Goal: Task Accomplishment & Management: Use online tool/utility

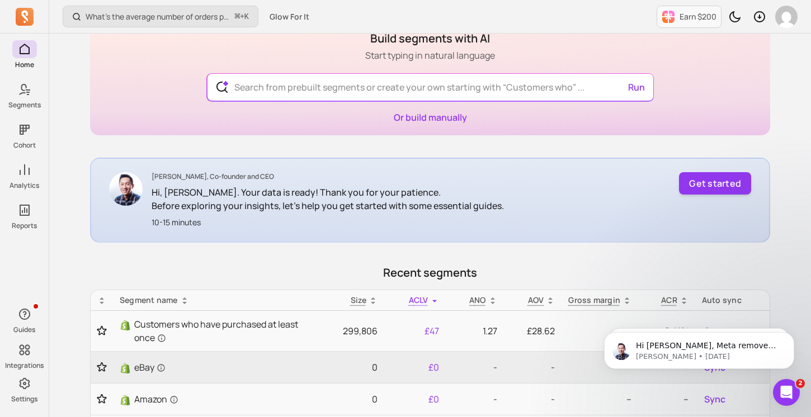
scroll to position [50, 0]
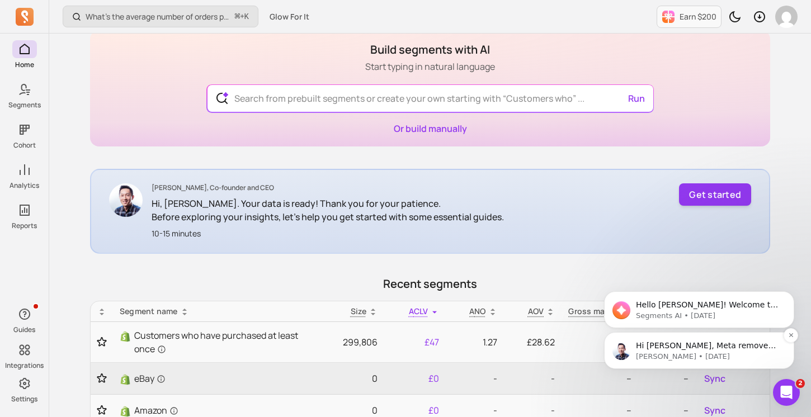
click at [735, 350] on p "Hi [PERSON_NAME], Meta removed. You can try connecting it again, thanks" at bounding box center [708, 346] width 144 height 11
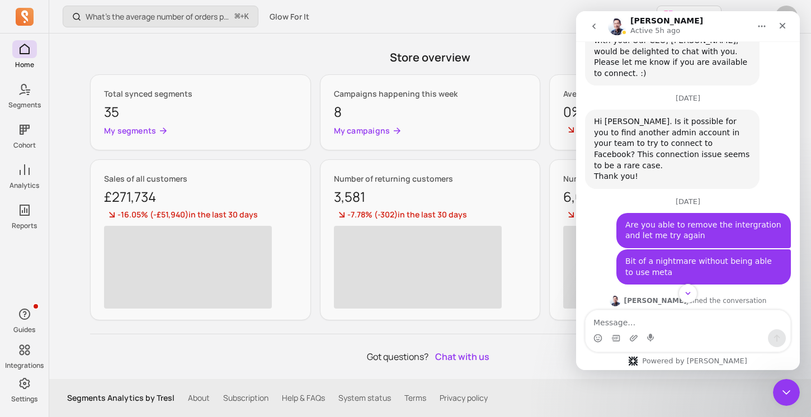
scroll to position [4230, 0]
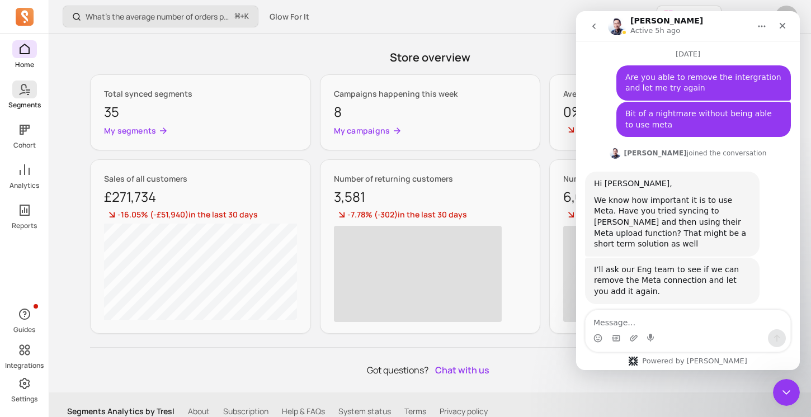
click at [25, 97] on span at bounding box center [24, 90] width 25 height 18
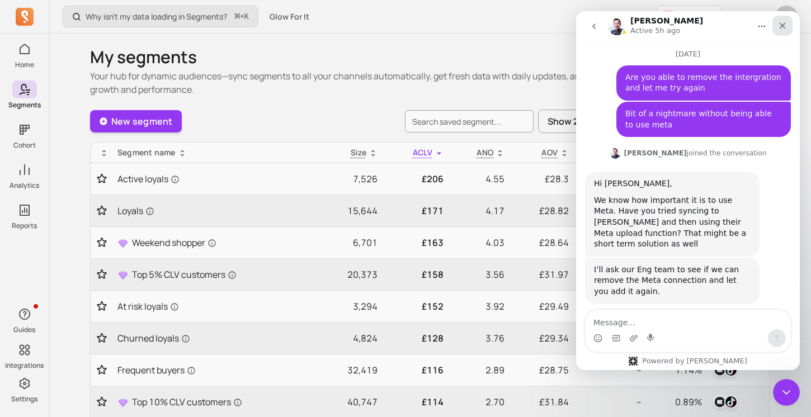
click at [785, 21] on icon "Close" at bounding box center [782, 25] width 9 height 9
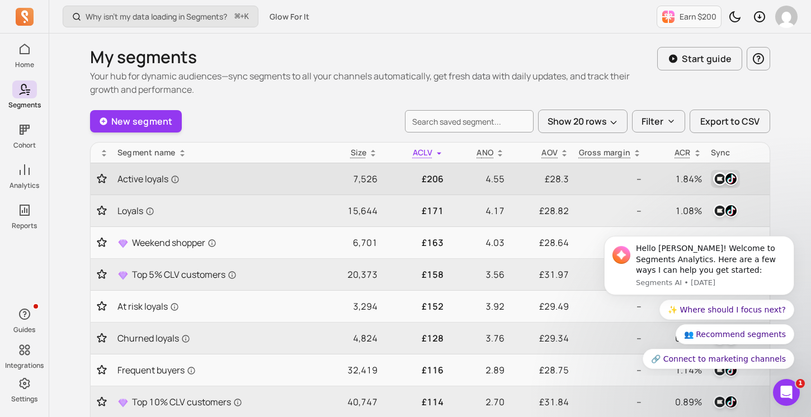
scroll to position [4230, 0]
click at [726, 176] on img "button" at bounding box center [731, 178] width 13 height 13
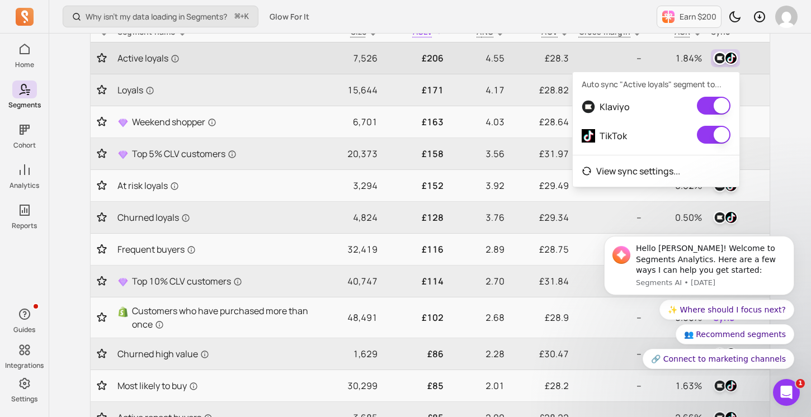
scroll to position [125, 0]
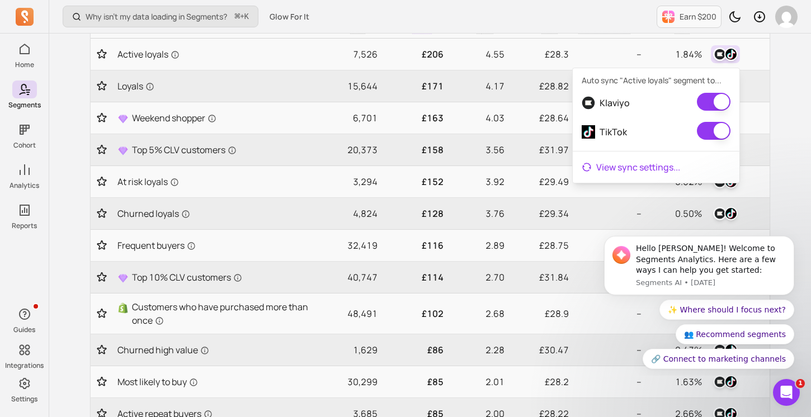
click at [650, 166] on link "View sync settings ..." at bounding box center [656, 167] width 167 height 22
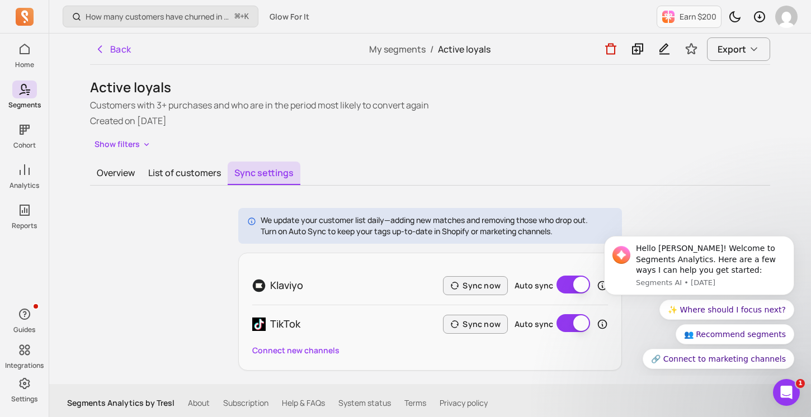
scroll to position [5, 0]
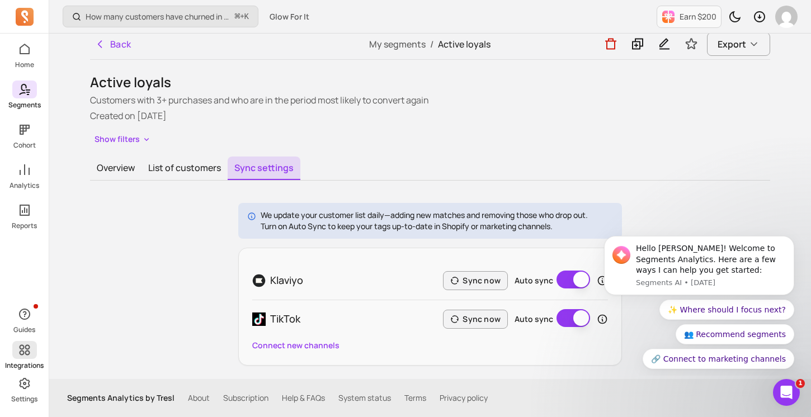
click at [24, 357] on span at bounding box center [24, 350] width 25 height 18
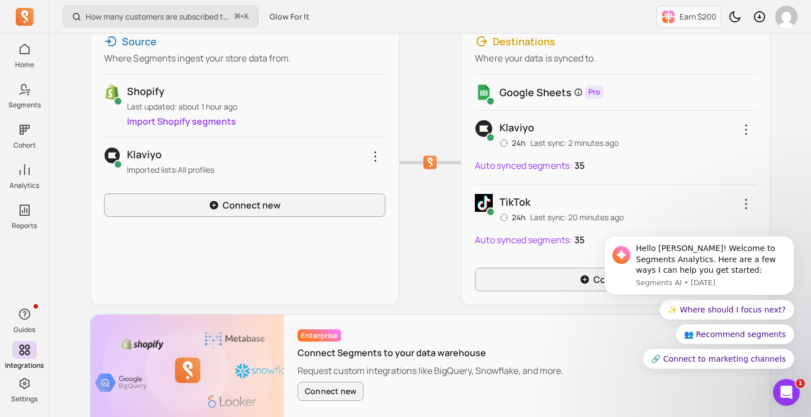
scroll to position [211, 0]
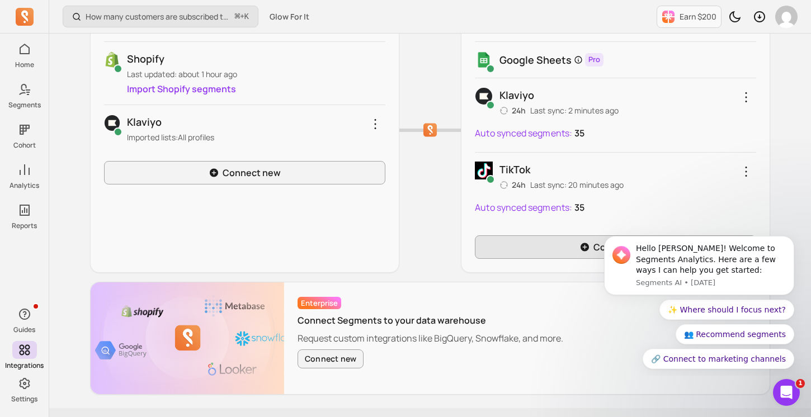
click at [564, 242] on link "Connect new" at bounding box center [615, 248] width 281 height 24
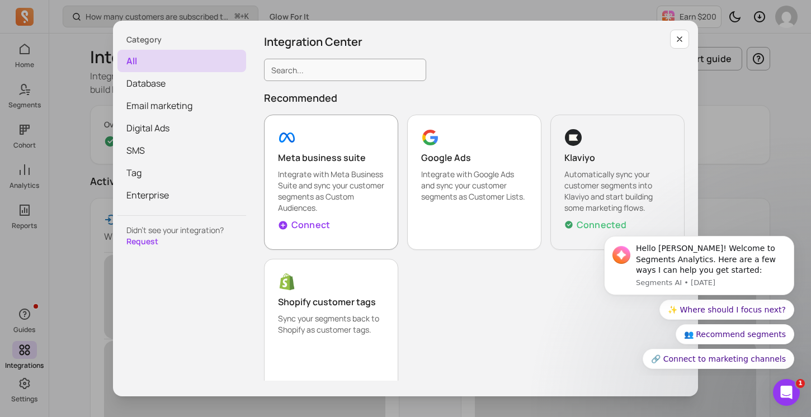
click at [358, 158] on p "Meta business suite" at bounding box center [331, 157] width 106 height 13
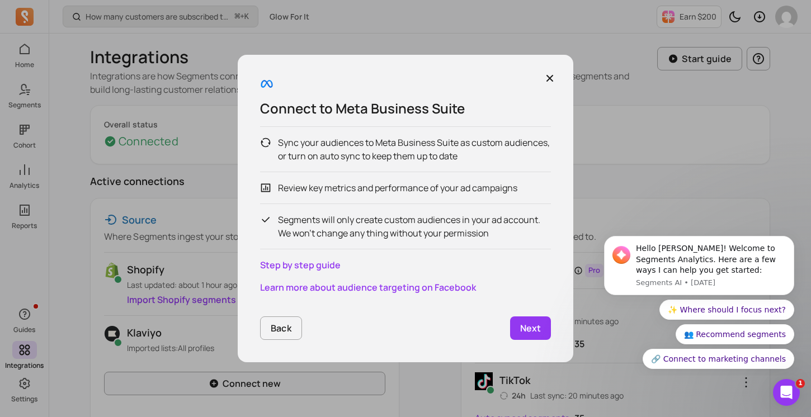
click at [535, 325] on p "Next" at bounding box center [530, 328] width 21 height 13
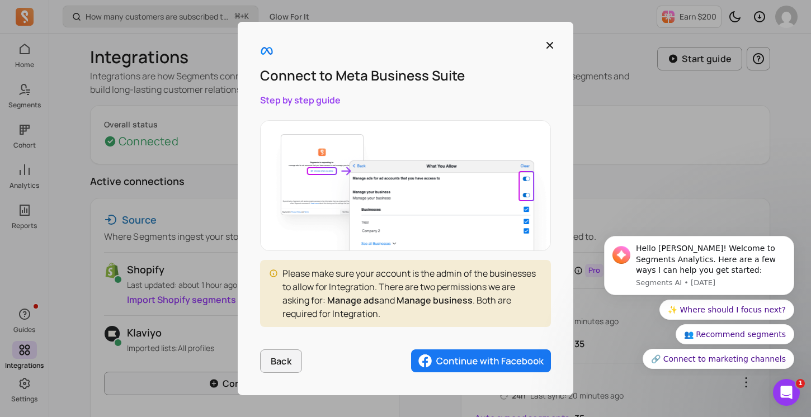
click at [491, 361] on img "button" at bounding box center [481, 362] width 140 height 24
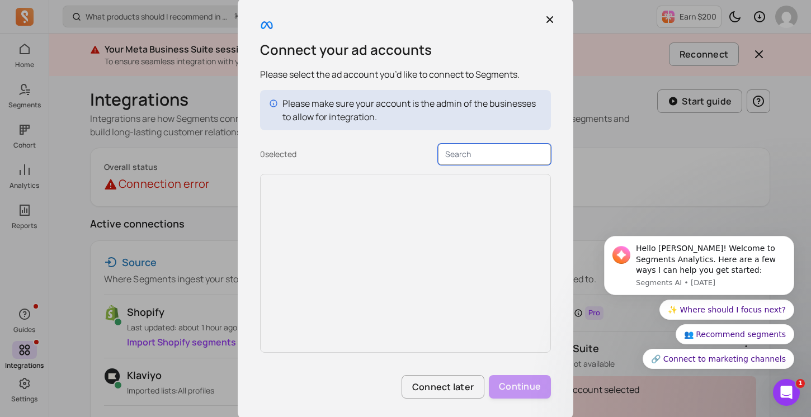
click at [491, 155] on input "text" at bounding box center [494, 154] width 113 height 21
click at [783, 396] on icon "Open Intercom Messenger" at bounding box center [785, 391] width 18 height 18
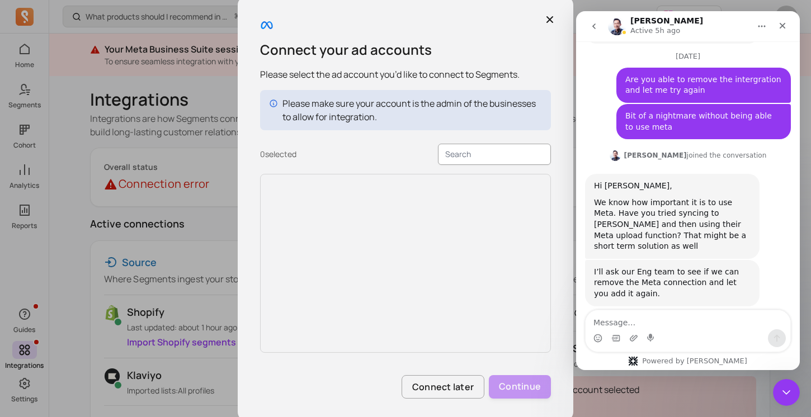
scroll to position [4230, 0]
click at [683, 322] on textarea "Message…" at bounding box center [688, 320] width 205 height 19
type textarea "Still getting same message"
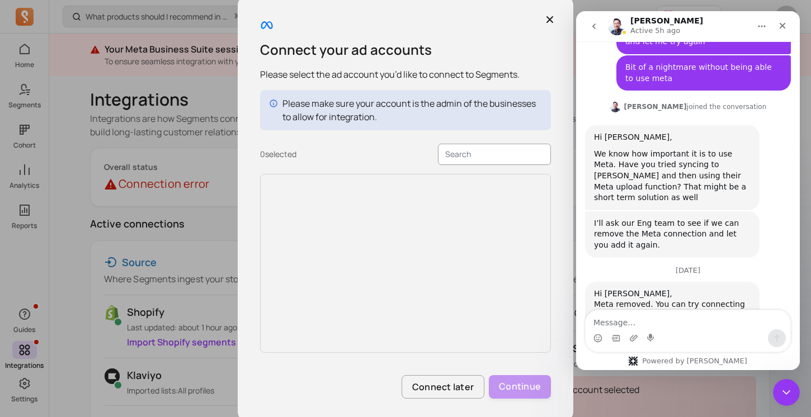
click at [390, 212] on div at bounding box center [405, 263] width 291 height 179
click at [556, 20] on button "button" at bounding box center [550, 20] width 20 height 20
